Goal: Check status: Check status

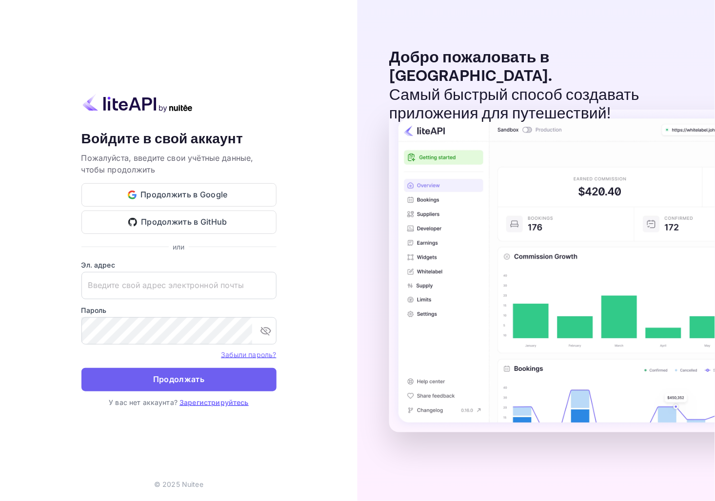
type input "[EMAIL_ADDRESS][DOMAIN_NAME]"
click at [197, 382] on ya-tr-span "Продолжать" at bounding box center [178, 379] width 51 height 13
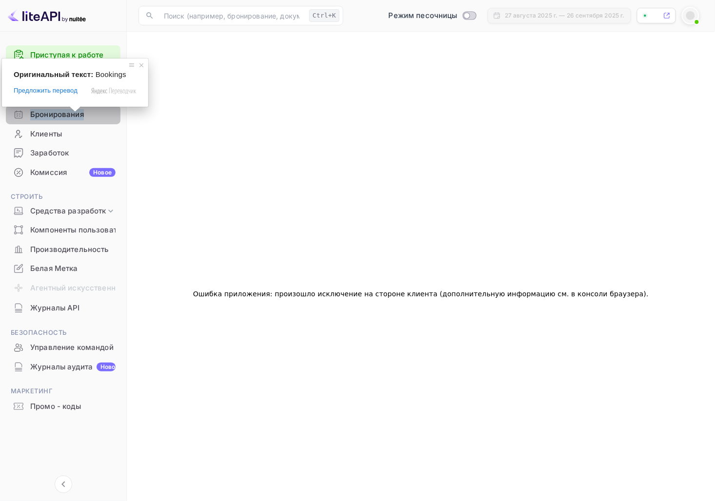
click at [67, 110] on ya-tr-span "Бронирования" at bounding box center [57, 114] width 54 height 11
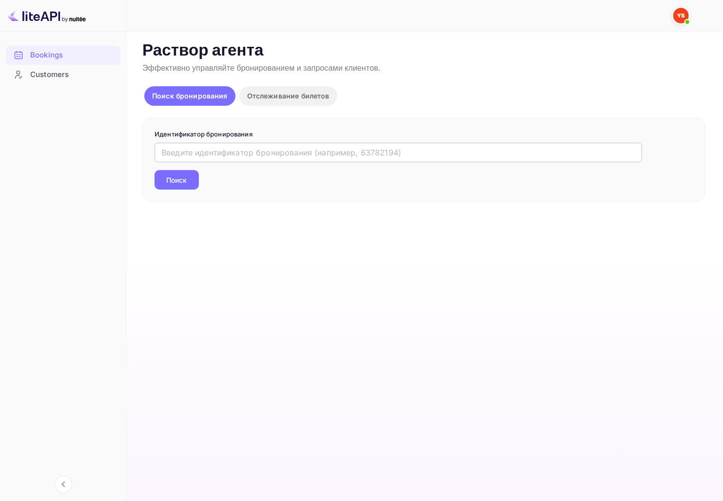
click at [200, 150] on input "text" at bounding box center [399, 153] width 488 height 20
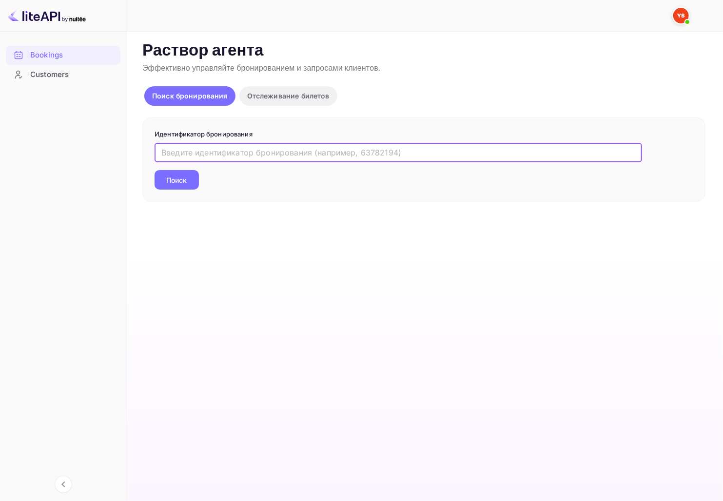
paste input "9655501"
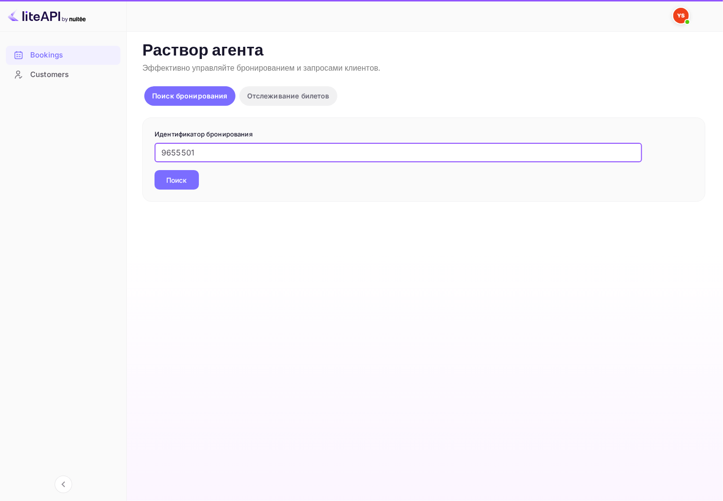
type input "9655501"
click at [167, 176] on ya-tr-span "Поиск" at bounding box center [177, 180] width 20 height 10
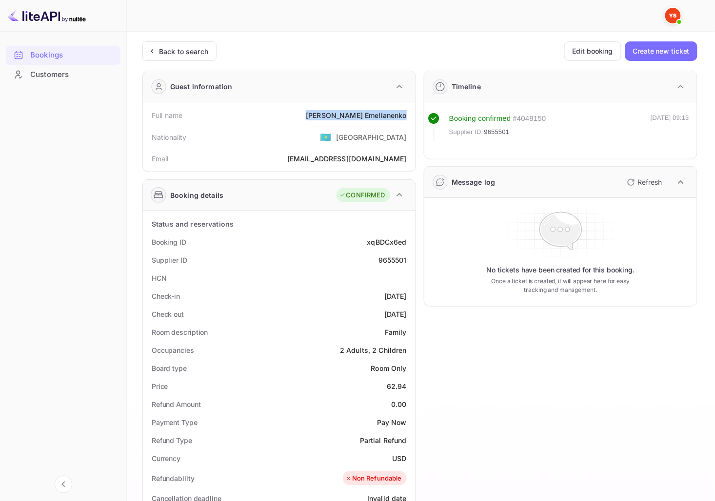
drag, startPoint x: 328, startPoint y: 113, endPoint x: 412, endPoint y: 116, distance: 83.9
click at [412, 116] on div "Full name [PERSON_NAME] Nationality 🇰🇿 [DEMOGRAPHIC_DATA] Email [EMAIL_ADDRESS]…" at bounding box center [279, 136] width 273 height 69
copy div "[PERSON_NAME]"
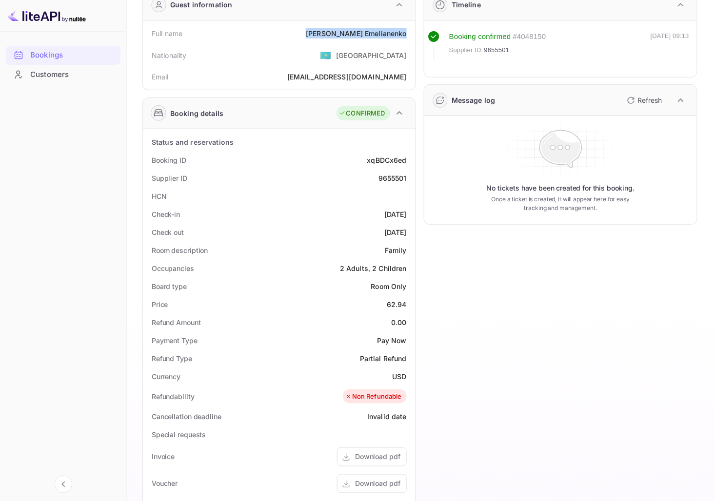
scroll to position [108, 0]
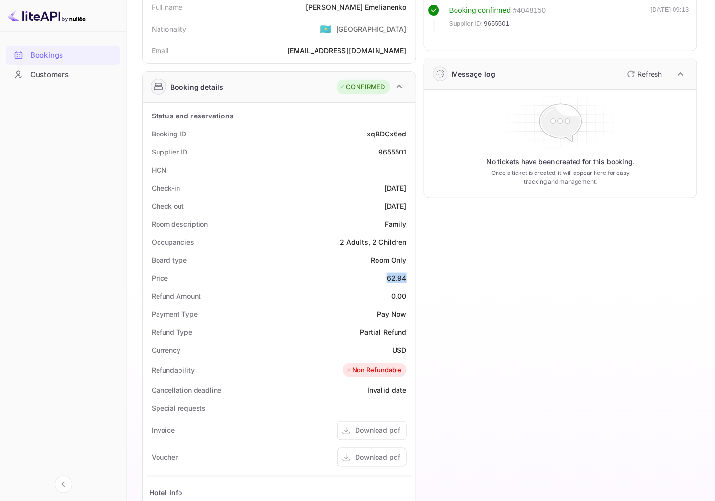
drag, startPoint x: 384, startPoint y: 278, endPoint x: 412, endPoint y: 278, distance: 28.3
click at [412, 278] on div "Status and reservations Booking ID xqBDCx6ed Supplier ID 9655501 HCN Check-in […" at bounding box center [279, 381] width 273 height 556
copy div "62.94"
drag, startPoint x: 392, startPoint y: 351, endPoint x: 411, endPoint y: 352, distance: 19.0
click at [411, 352] on div "Currency USD" at bounding box center [279, 350] width 265 height 18
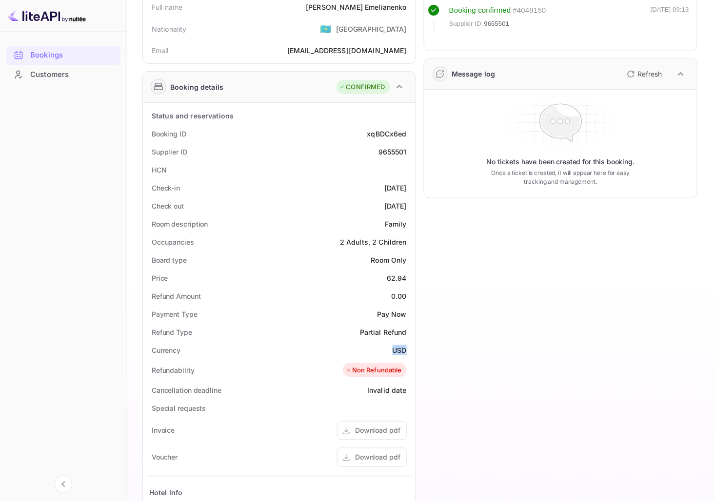
copy div "USD"
